Goal: Transaction & Acquisition: Book appointment/travel/reservation

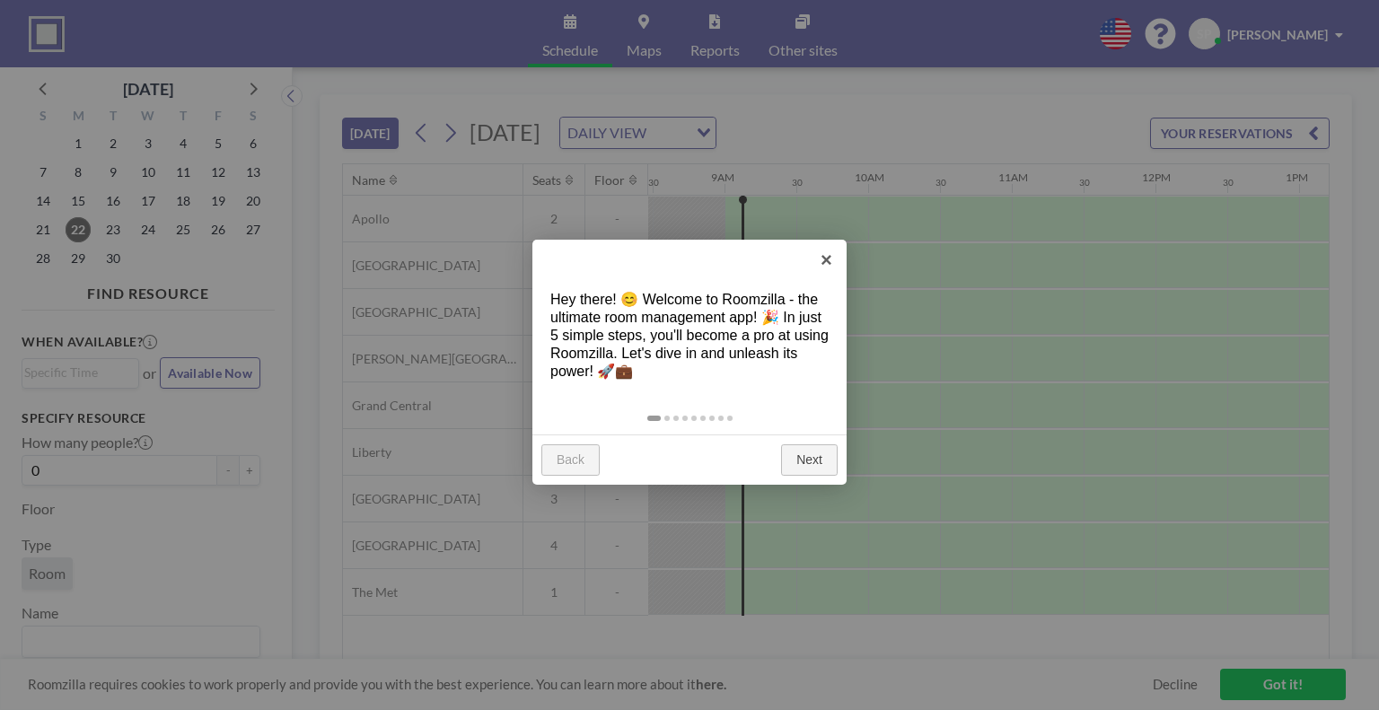
scroll to position [0, 1221]
click at [819, 259] on link "×" at bounding box center [826, 260] width 40 height 40
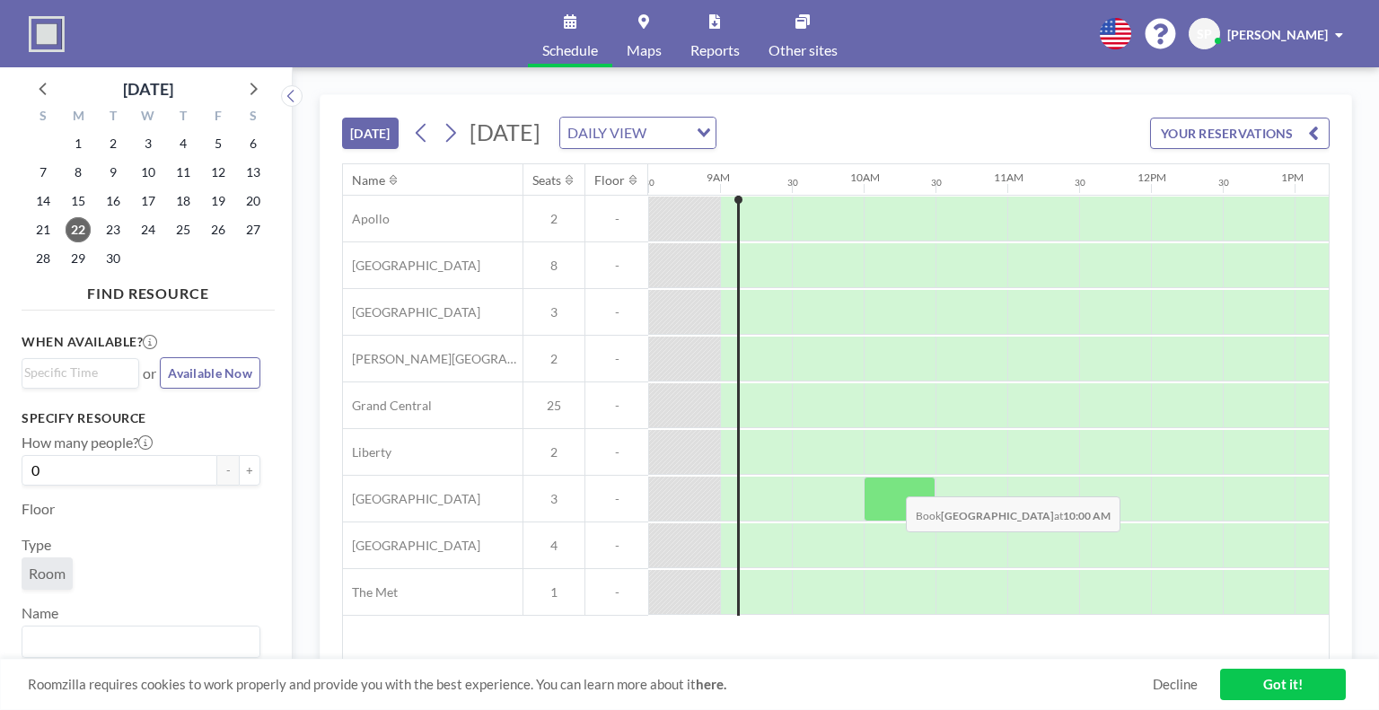
click at [891, 482] on div at bounding box center [899, 499] width 72 height 45
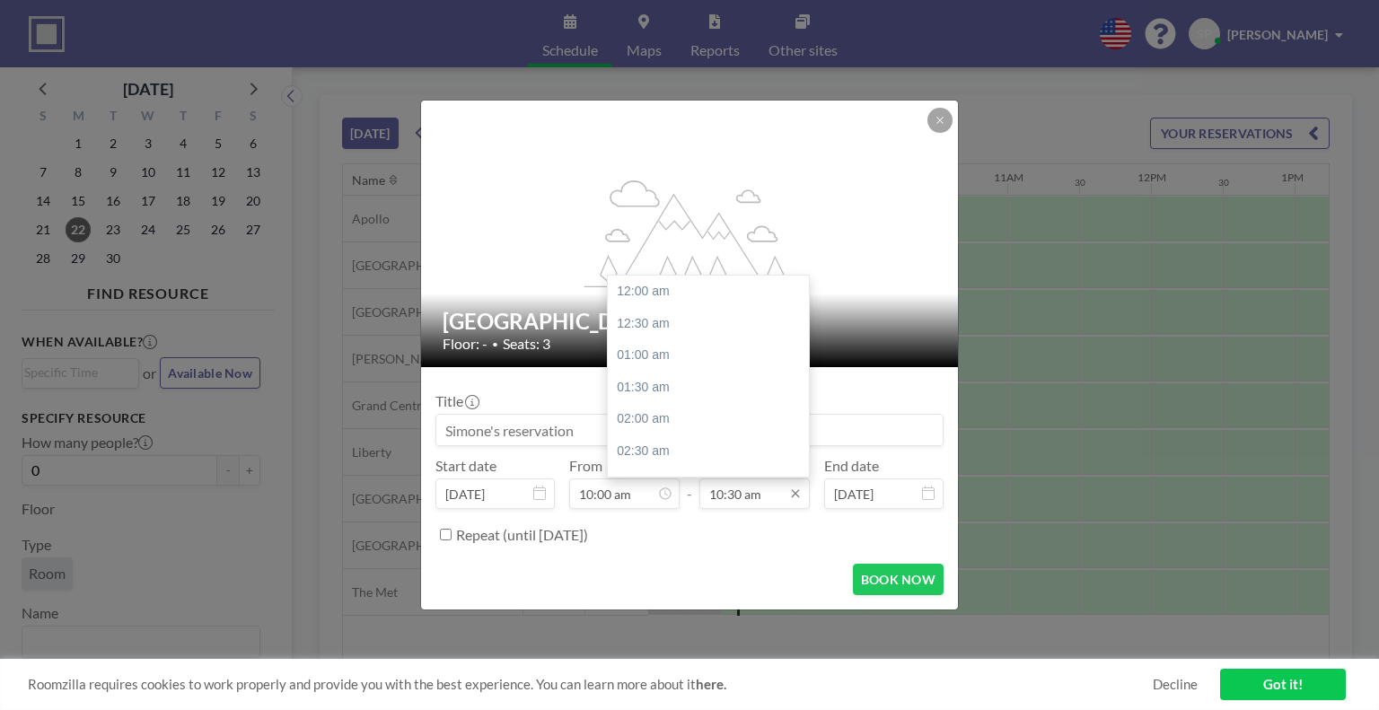
scroll to position [671, 0]
click at [635, 333] on div "11:00 am" at bounding box center [713, 323] width 210 height 32
type input "11:00 am"
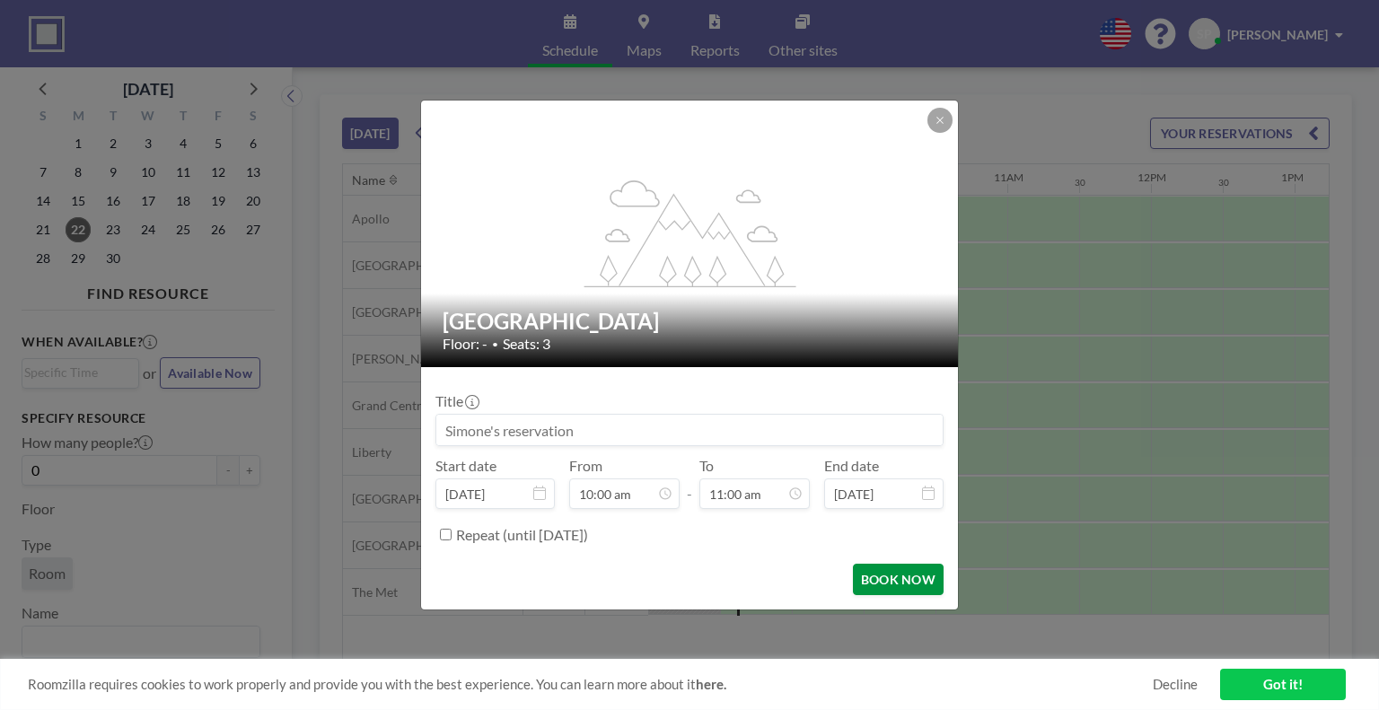
click at [889, 584] on button "BOOK NOW" at bounding box center [898, 579] width 91 height 31
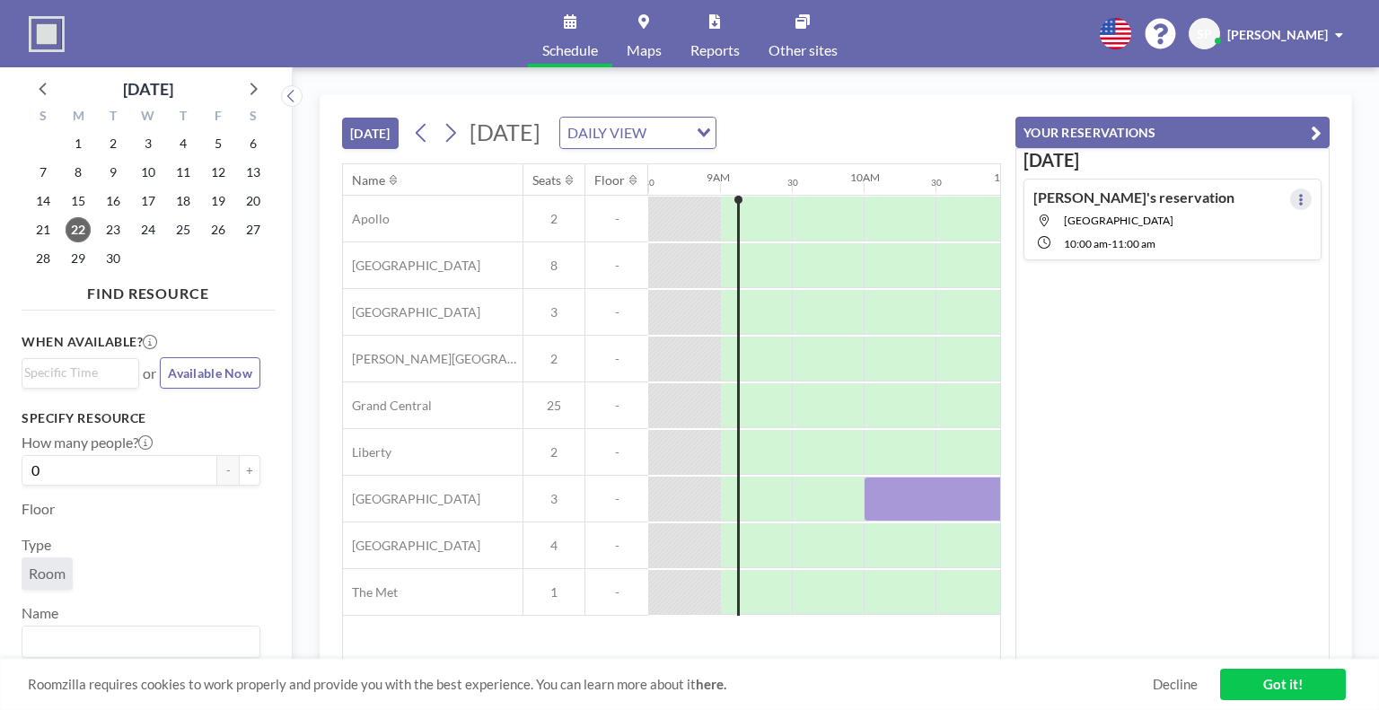
click at [1296, 201] on button at bounding box center [1301, 199] width 22 height 22
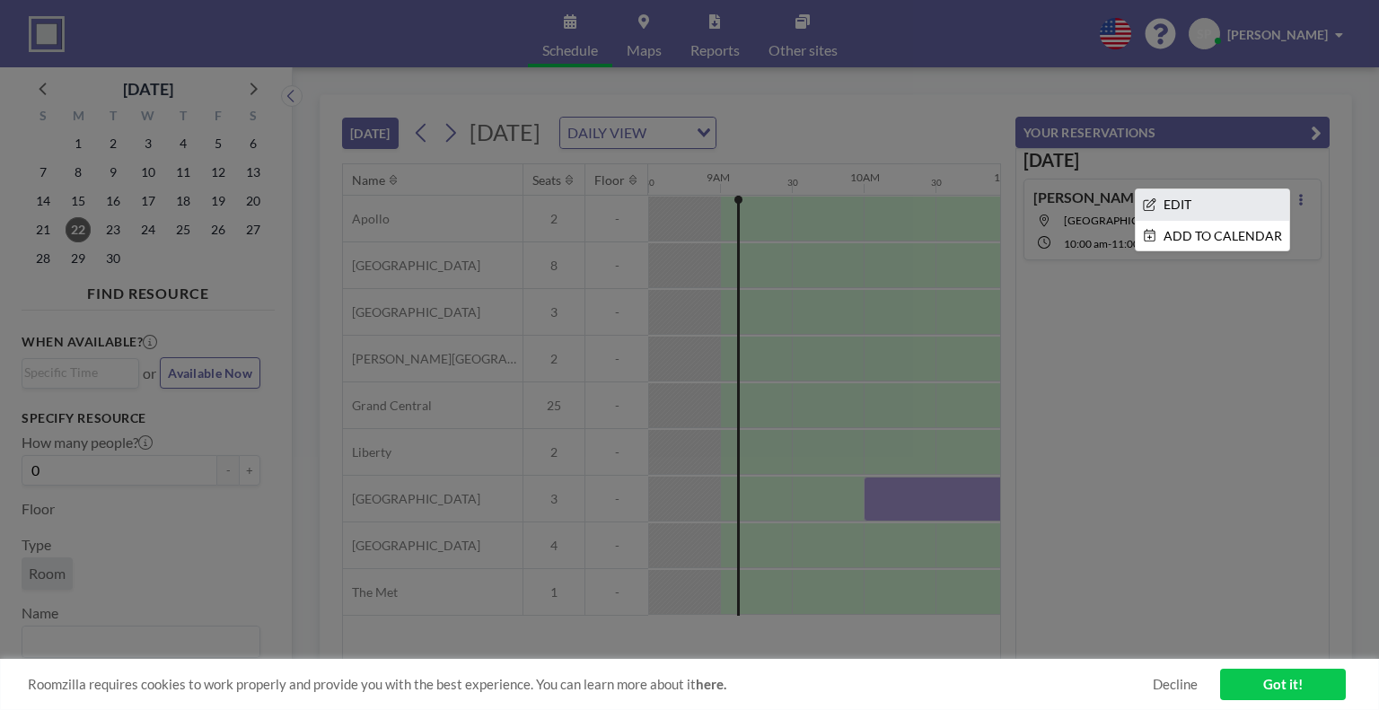
click at [1216, 207] on li "EDIT" at bounding box center [1211, 204] width 153 height 31
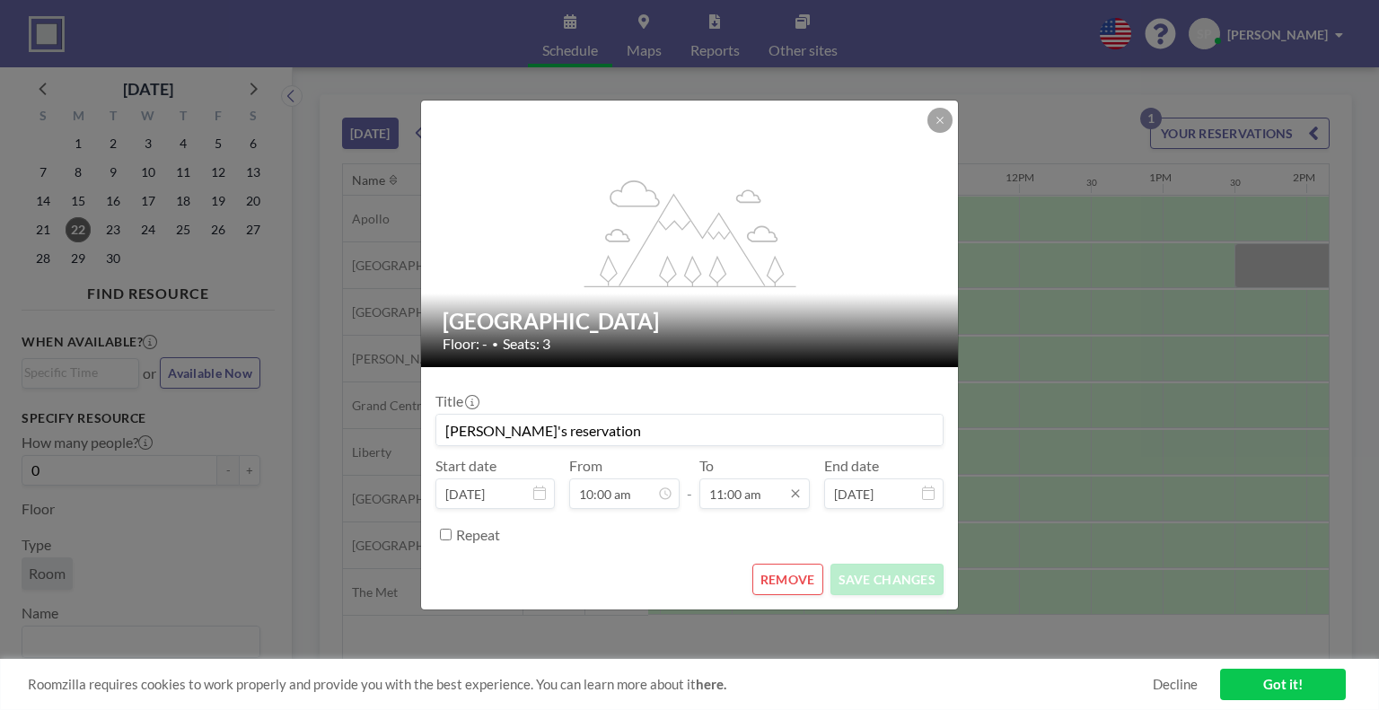
scroll to position [0, 1364]
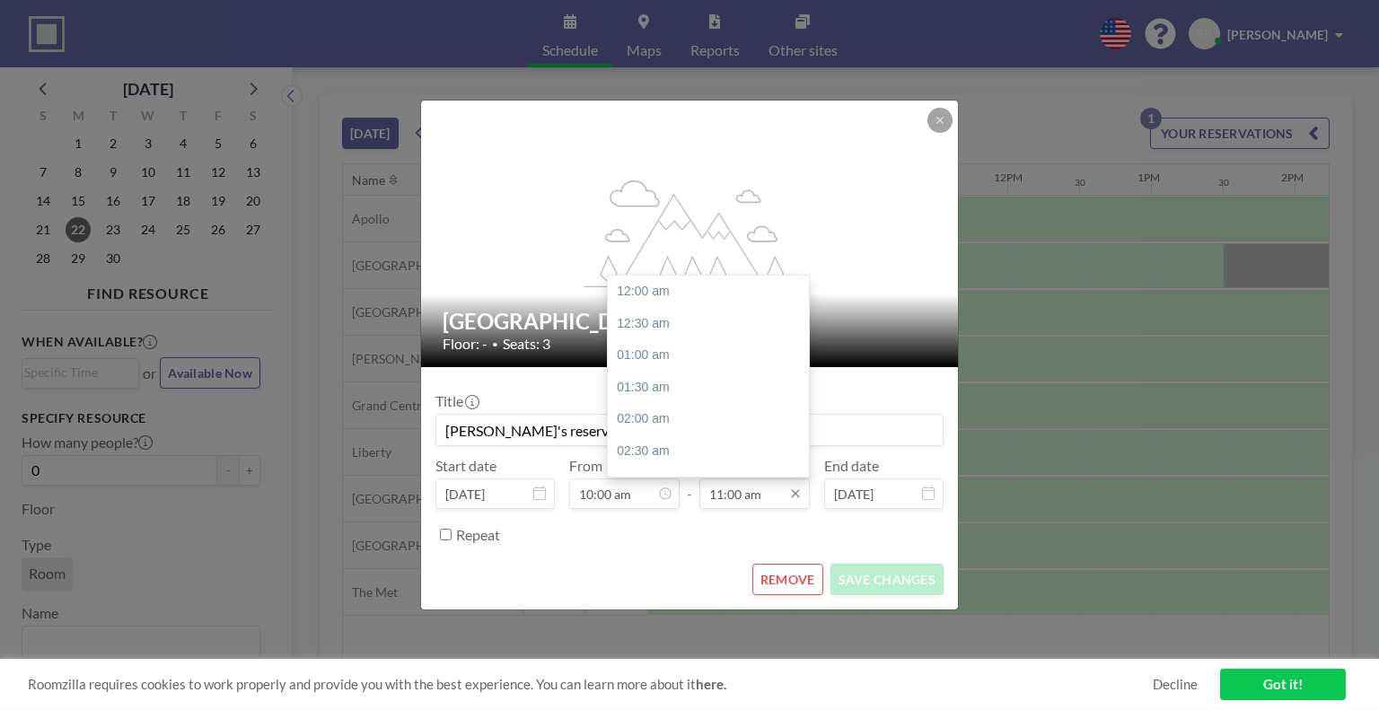
click at [747, 494] on input "11:00 am" at bounding box center [754, 493] width 110 height 31
click at [653, 361] on div "12:00 pm" at bounding box center [713, 355] width 210 height 32
type input "12:00 pm"
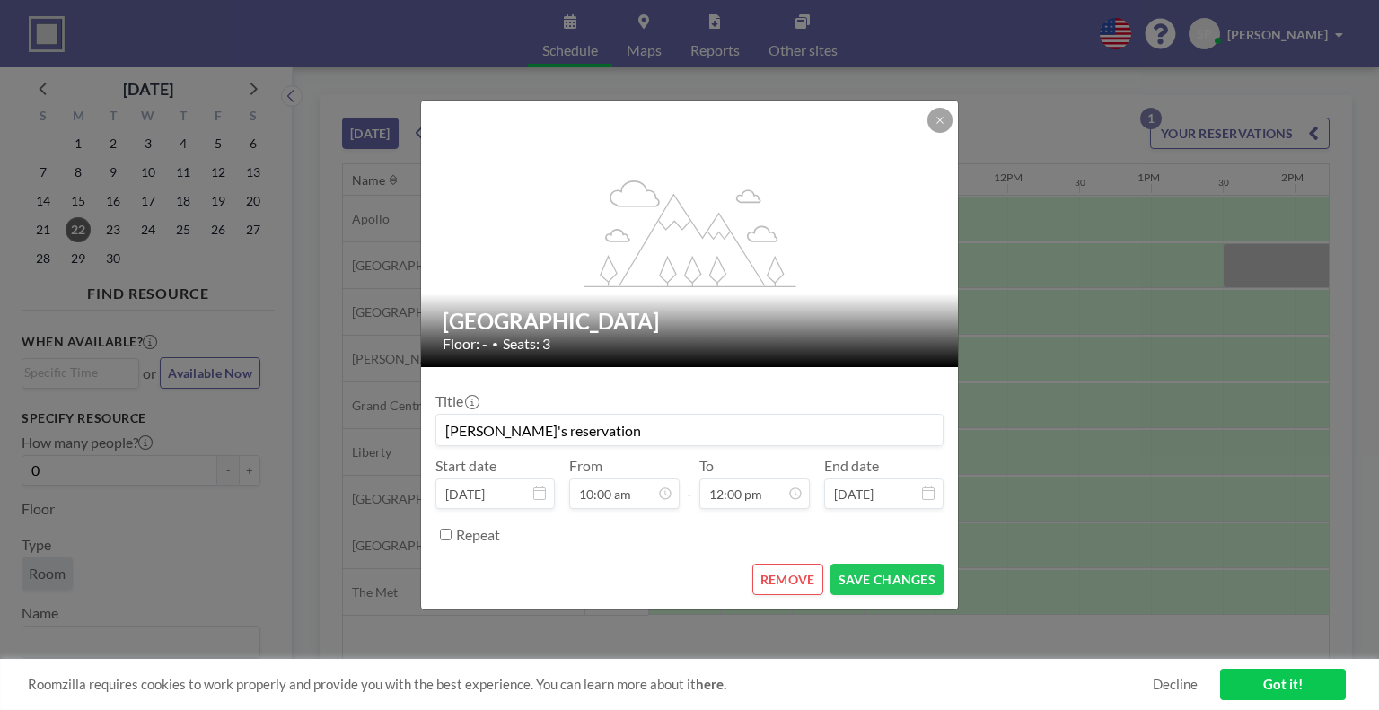
scroll to position [767, 0]
click at [869, 581] on button "SAVE CHANGES" at bounding box center [886, 579] width 113 height 31
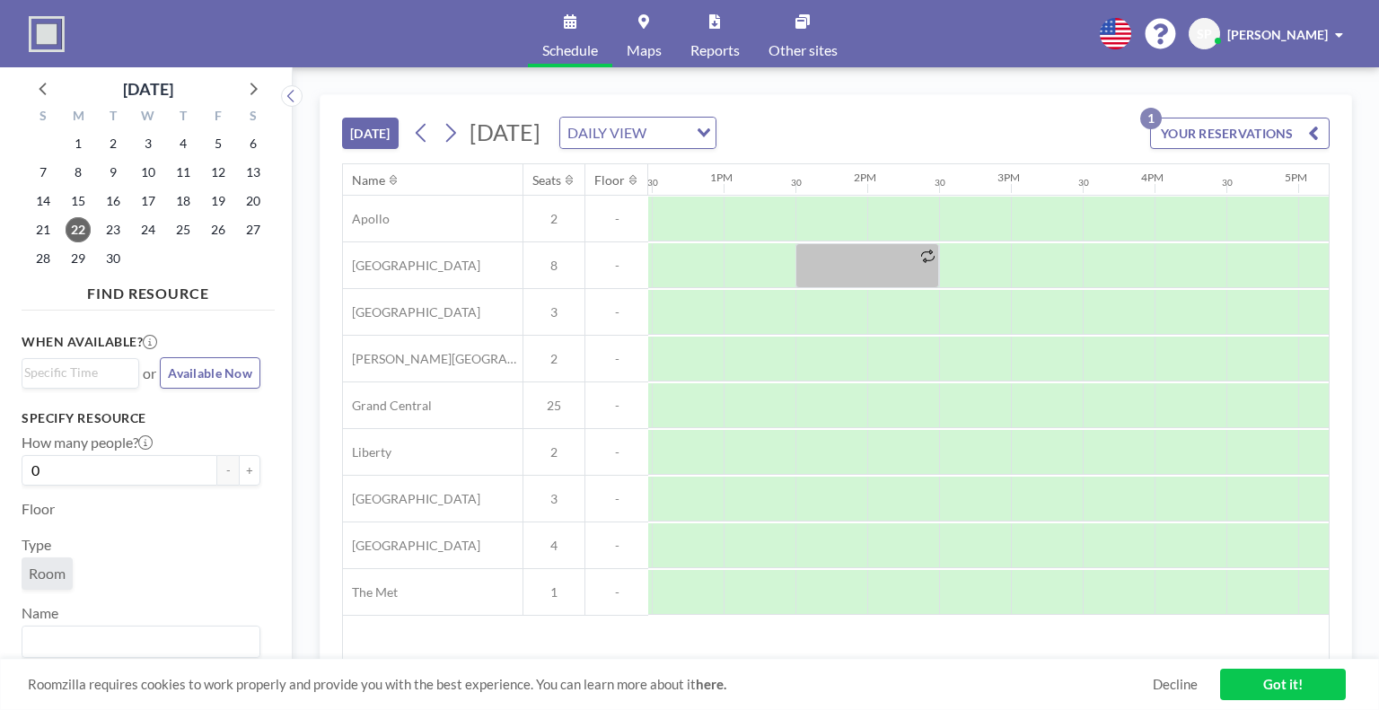
scroll to position [0, 1798]
click at [1088, 483] on div at bounding box center [1112, 499] width 72 height 45
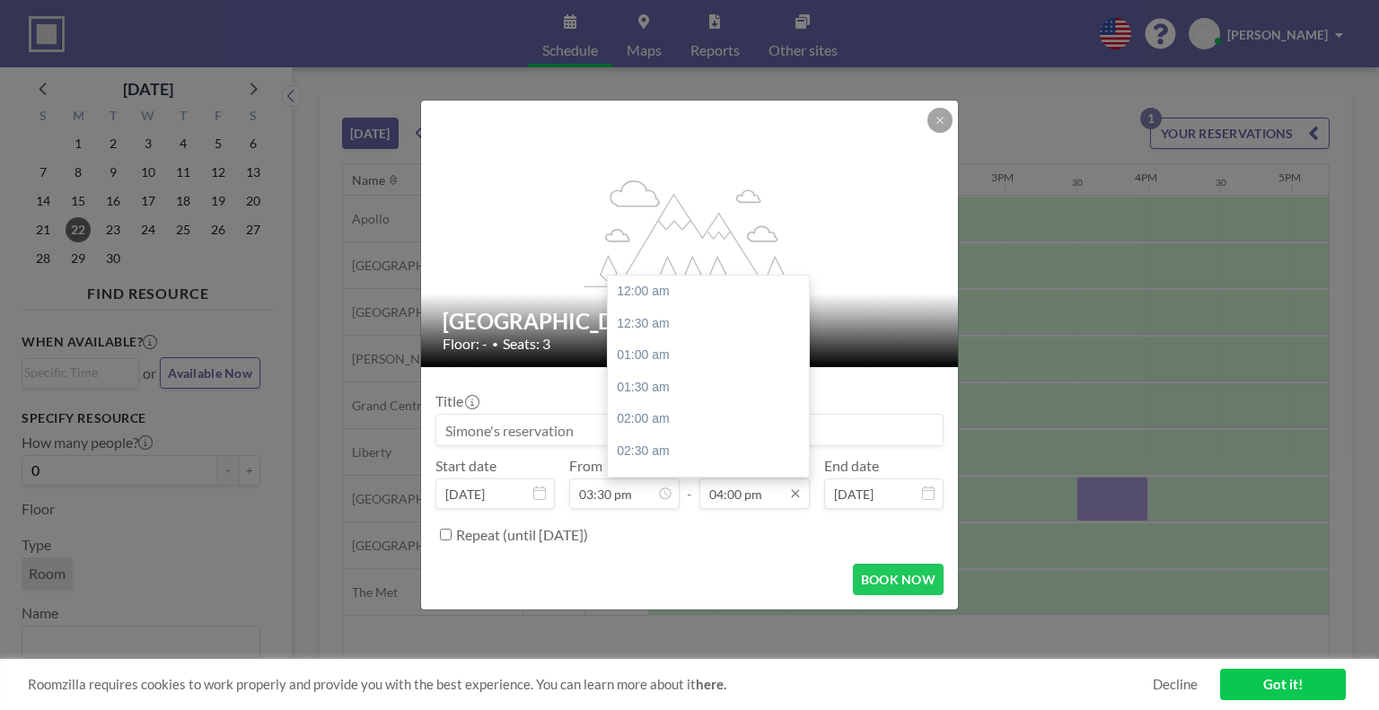
scroll to position [1022, 0]
click at [641, 328] on div "04:30 pm" at bounding box center [713, 324] width 210 height 32
type input "04:30 pm"
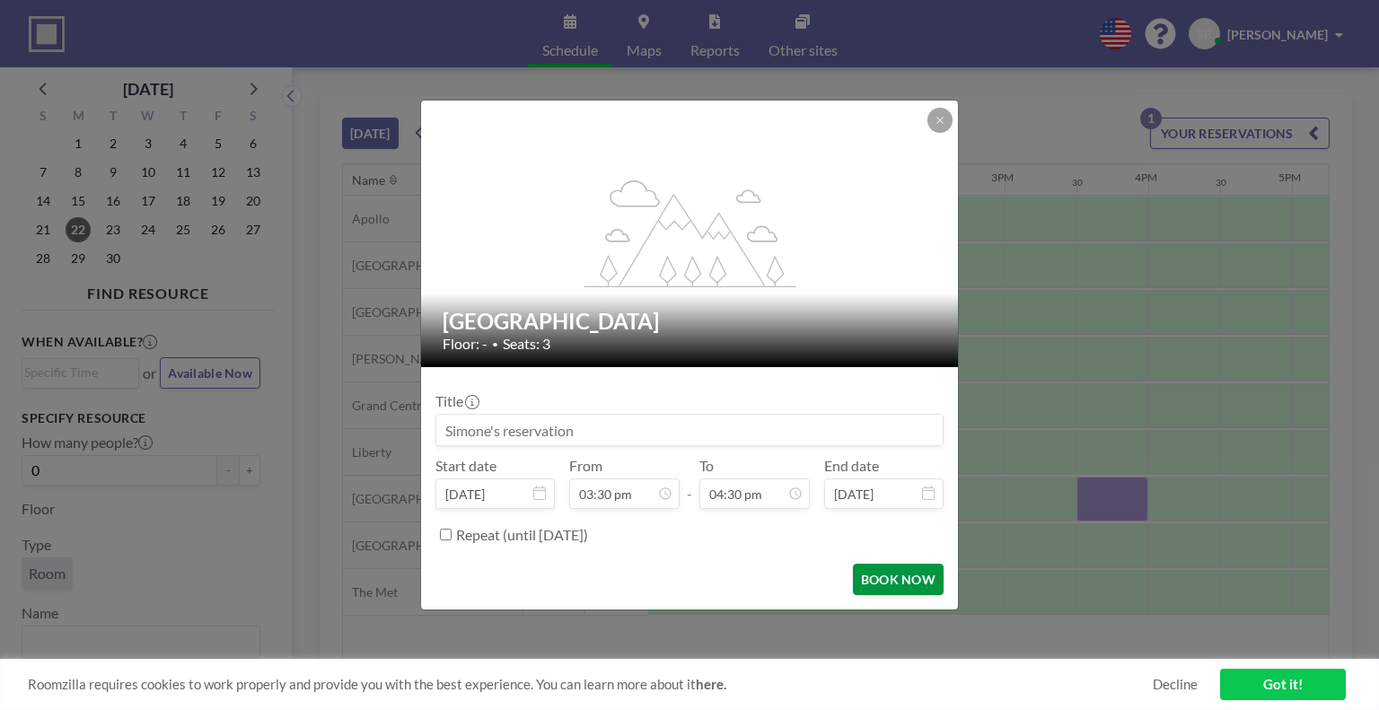
click at [880, 580] on button "BOOK NOW" at bounding box center [898, 579] width 91 height 31
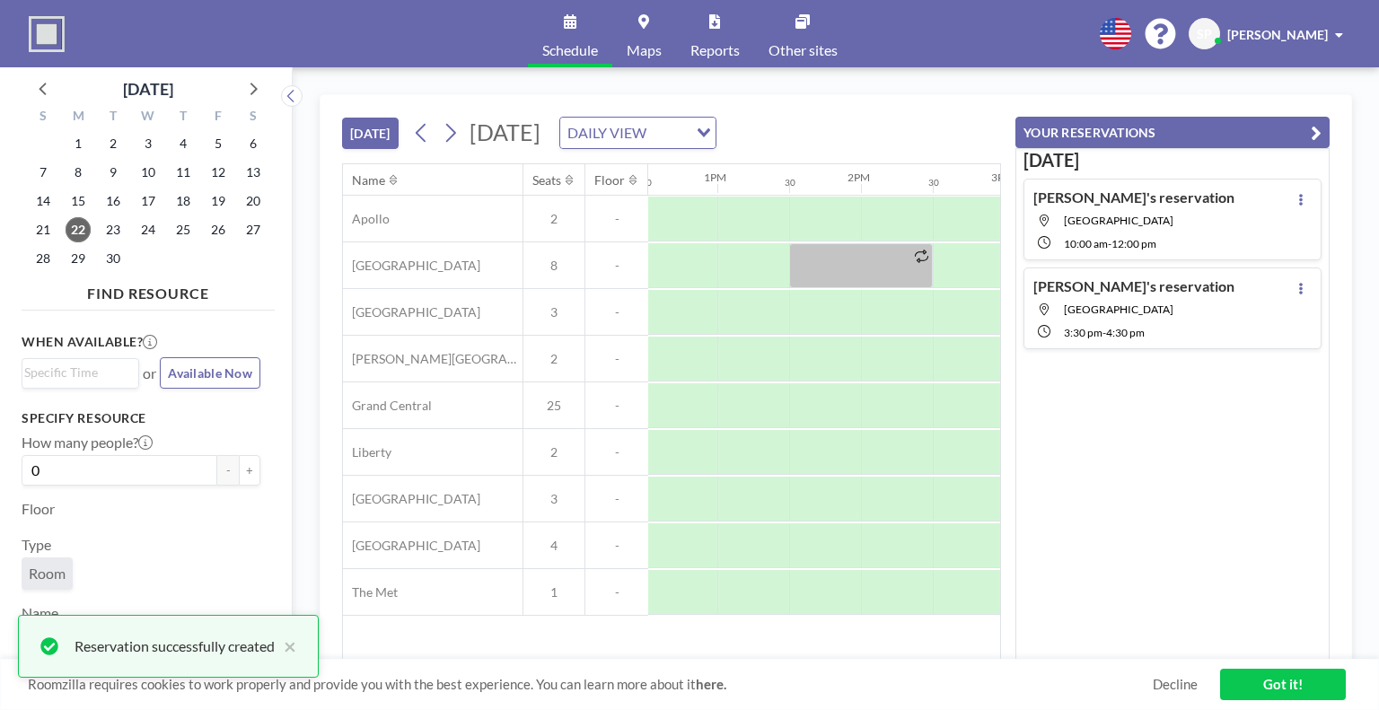
scroll to position [0, 0]
click at [1264, 678] on link "Got it!" at bounding box center [1283, 684] width 126 height 31
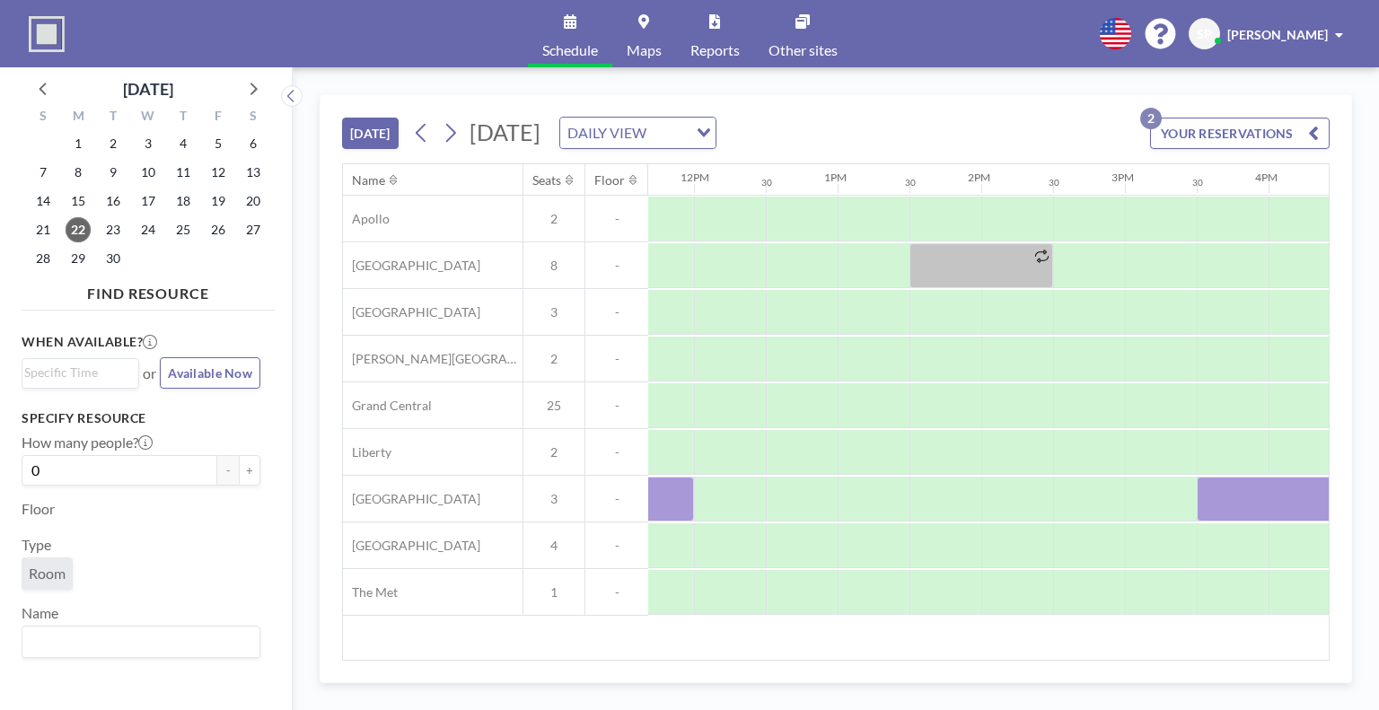
scroll to position [0, 1663]
